Goal: Check status

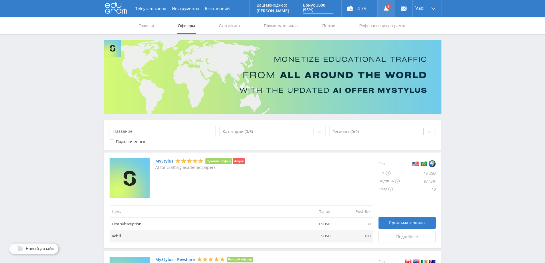
click at [388, 9] on link at bounding box center [386, 8] width 17 height 17
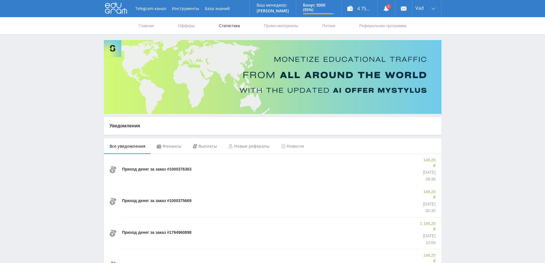
click at [228, 29] on link "Статистика" at bounding box center [229, 25] width 22 height 17
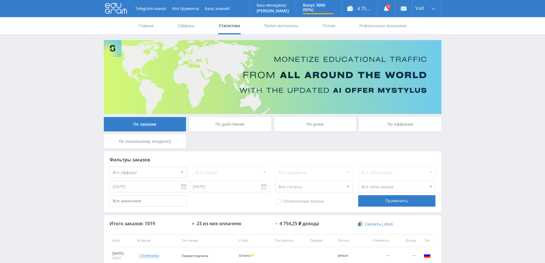
click at [303, 120] on div "По дням" at bounding box center [315, 124] width 82 height 14
click at [0, 0] on input "По дням" at bounding box center [0, 0] width 0 height 0
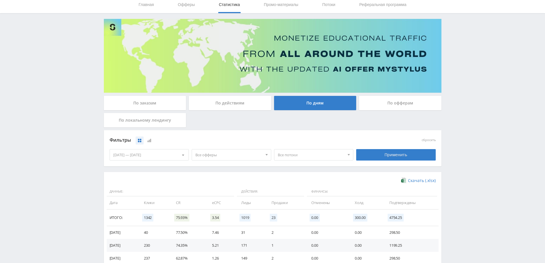
scroll to position [86, 0]
